Goal: Task Accomplishment & Management: Use online tool/utility

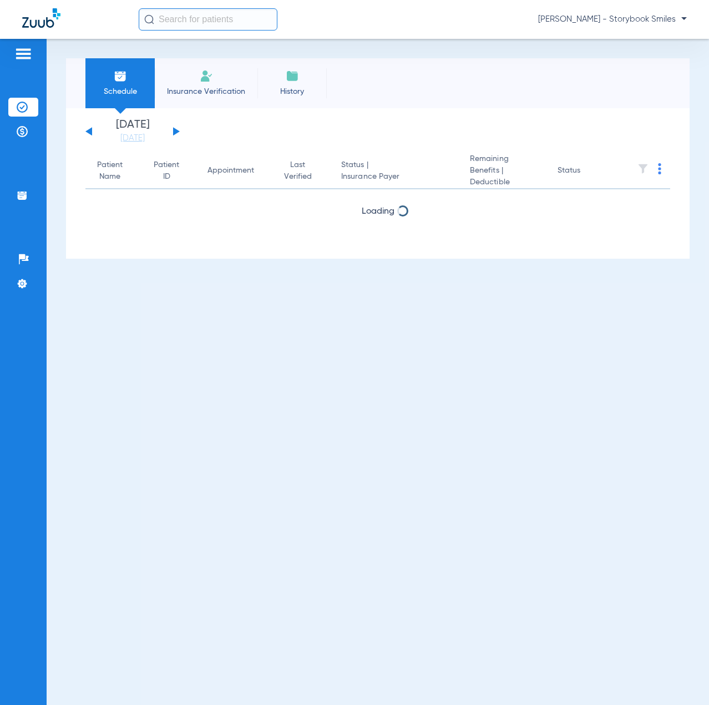
click at [195, 19] on input "text" at bounding box center [208, 19] width 139 height 22
click at [221, 23] on input "text" at bounding box center [208, 19] width 139 height 22
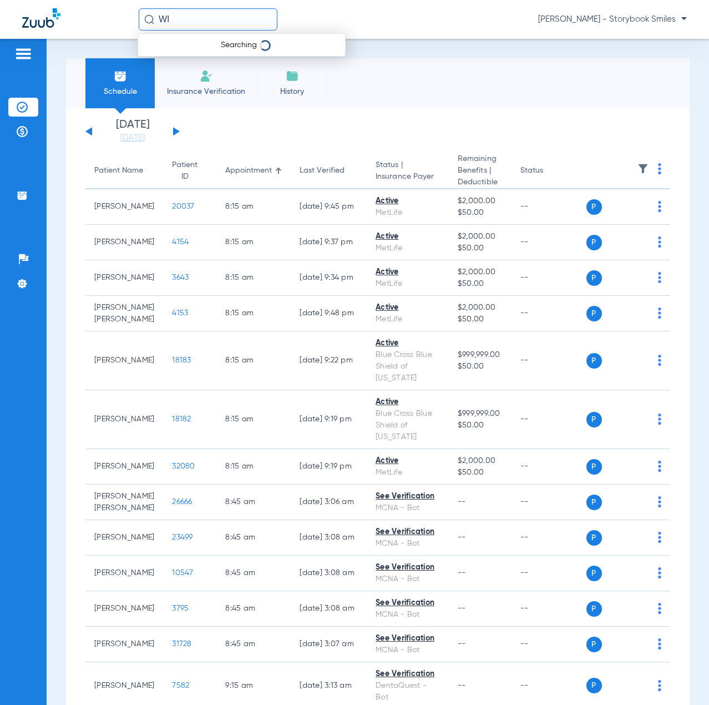
type input "W"
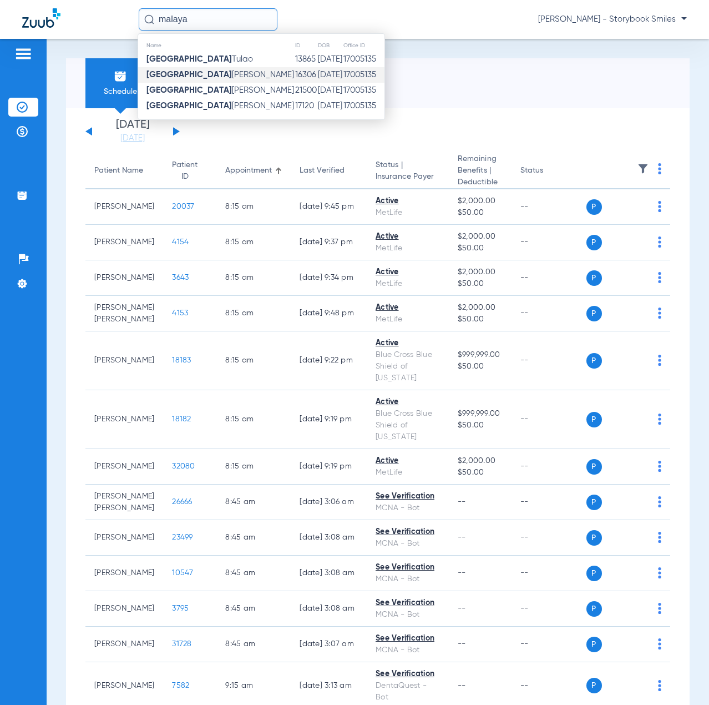
type input "malaya"
click at [214, 79] on td "Malaya Williams" at bounding box center [216, 75] width 157 height 16
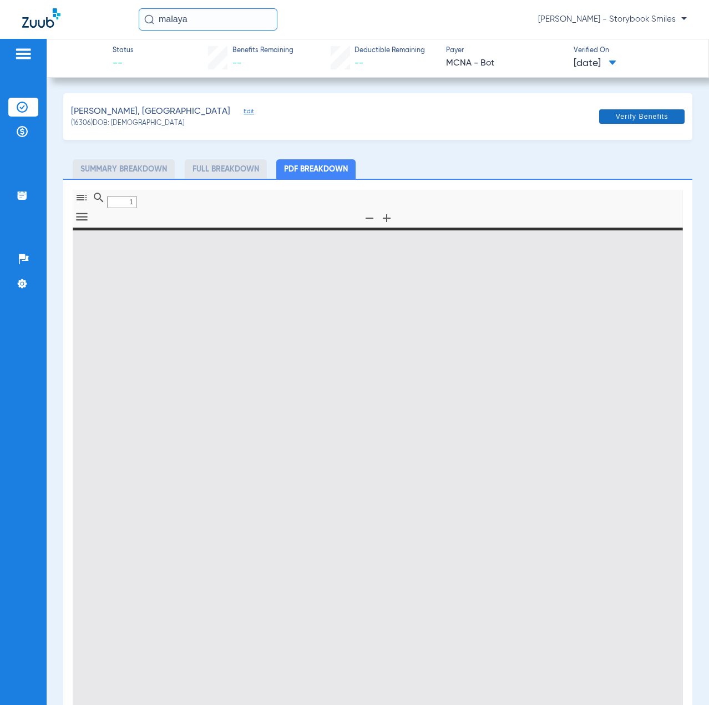
type input "0"
select select "page-width"
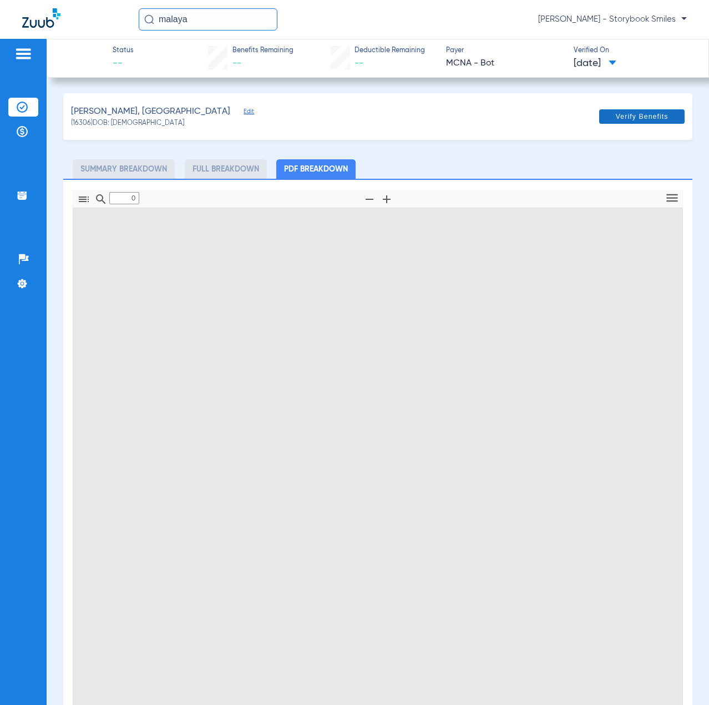
click at [648, 117] on span "Verify Benefits" at bounding box center [642, 116] width 53 height 9
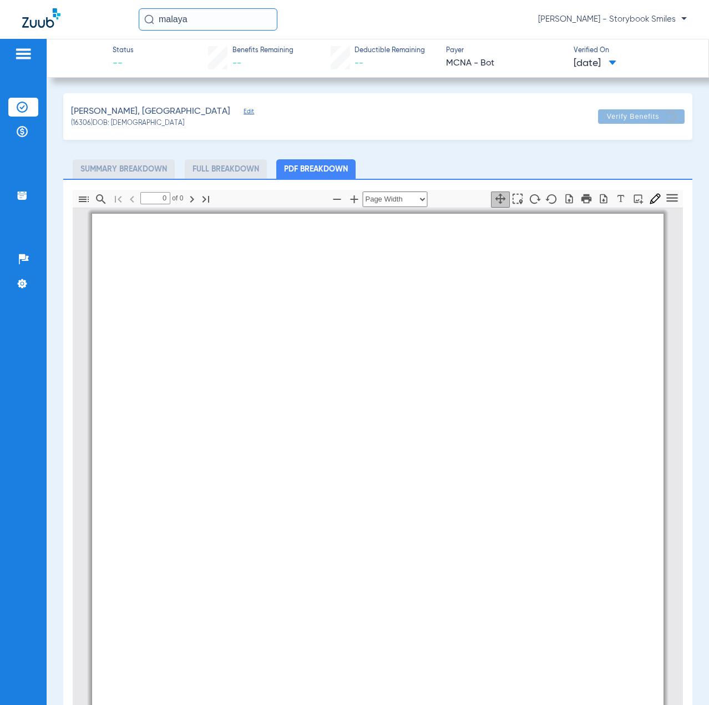
type input "1"
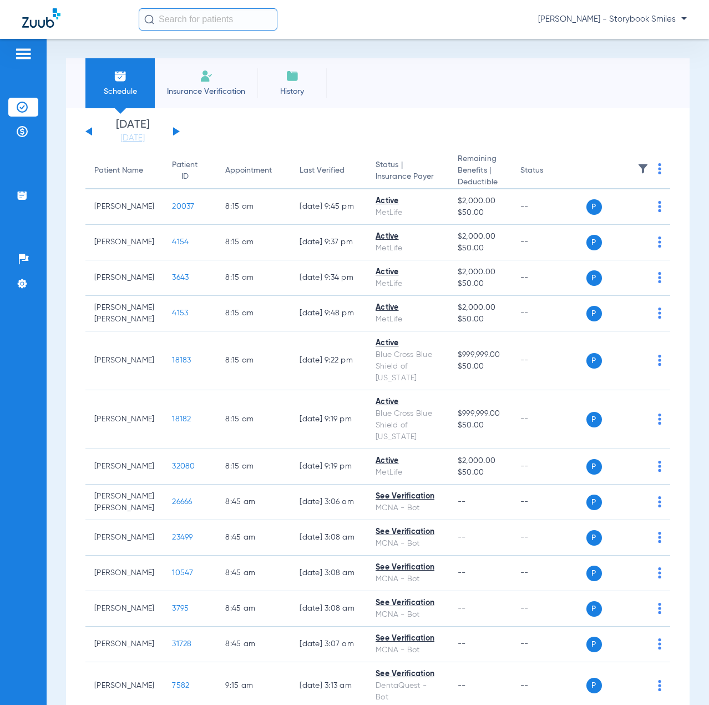
click at [244, 25] on input "text" at bounding box center [208, 19] width 139 height 22
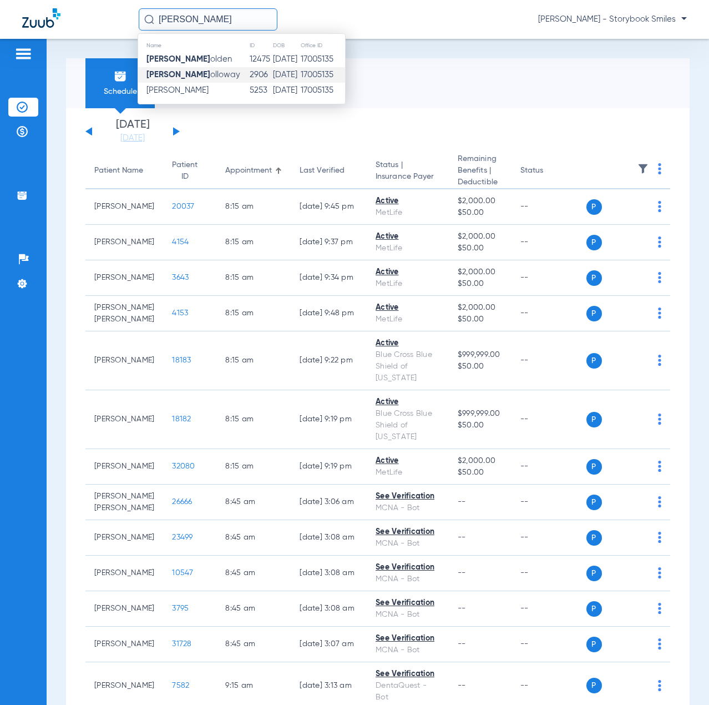
type input "CHARLOTTE H"
click at [222, 71] on td "Charlotte H olloway" at bounding box center [193, 75] width 111 height 16
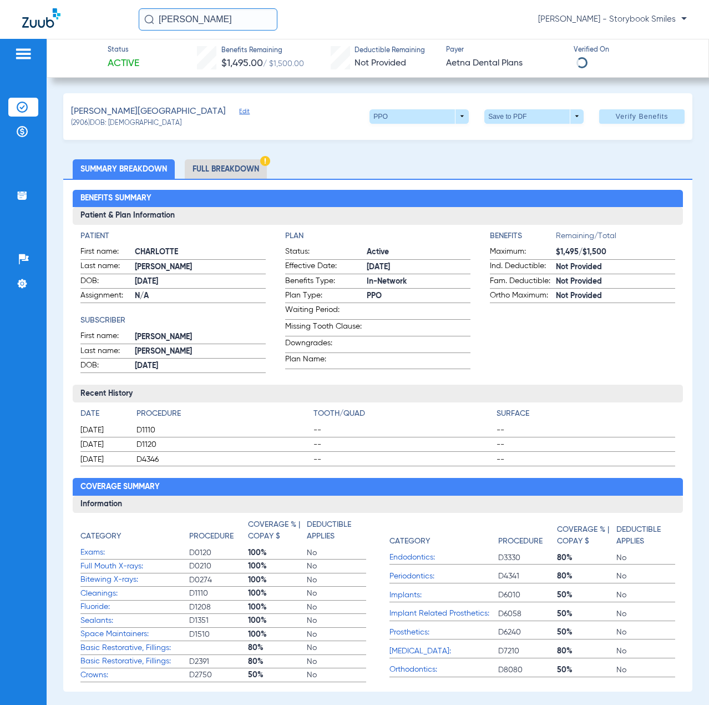
click at [625, 119] on span "Verify Benefits" at bounding box center [642, 116] width 53 height 9
